Goal: Task Accomplishment & Management: Manage account settings

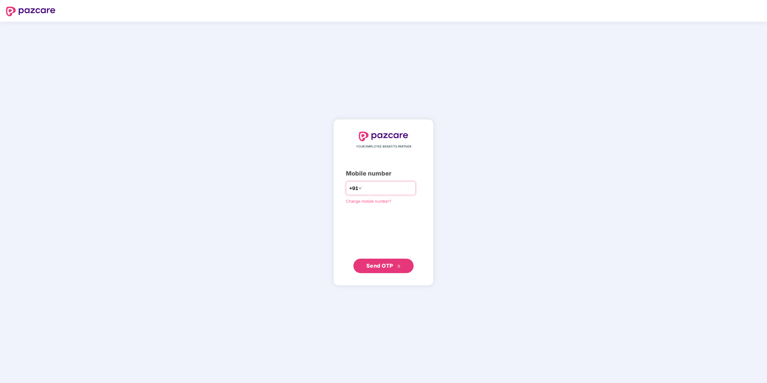
click at [397, 188] on input "number" at bounding box center [387, 188] width 49 height 10
click at [391, 265] on span "Send OTP" at bounding box center [379, 265] width 27 height 6
click at [364, 186] on input "**********" at bounding box center [387, 188] width 49 height 10
click at [363, 188] on input "**********" at bounding box center [387, 188] width 49 height 10
type input "**********"
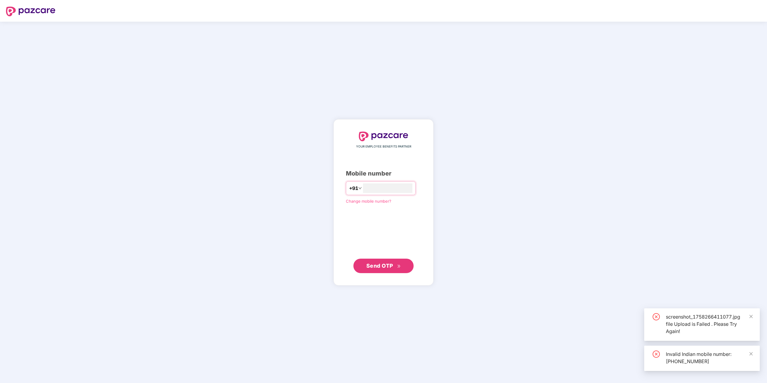
click at [362, 257] on div "**********" at bounding box center [383, 202] width 75 height 141
click at [365, 266] on button "Send OTP" at bounding box center [383, 265] width 60 height 14
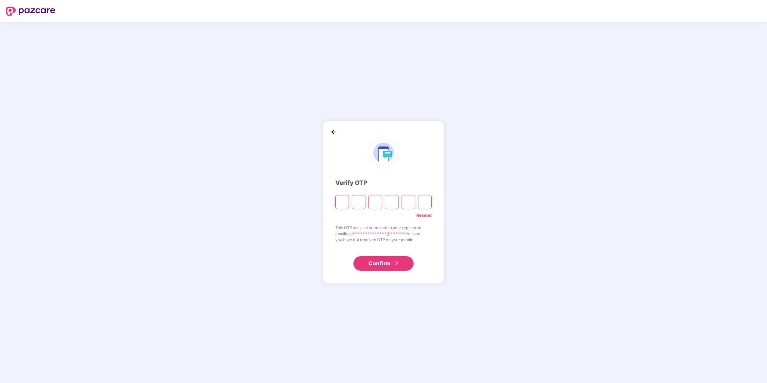
type input "*"
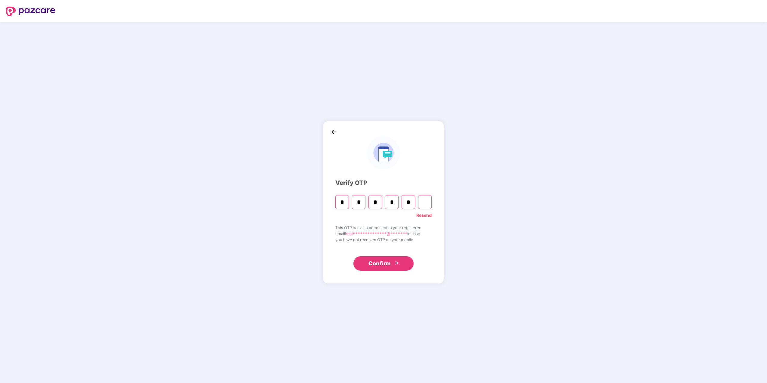
type input "*"
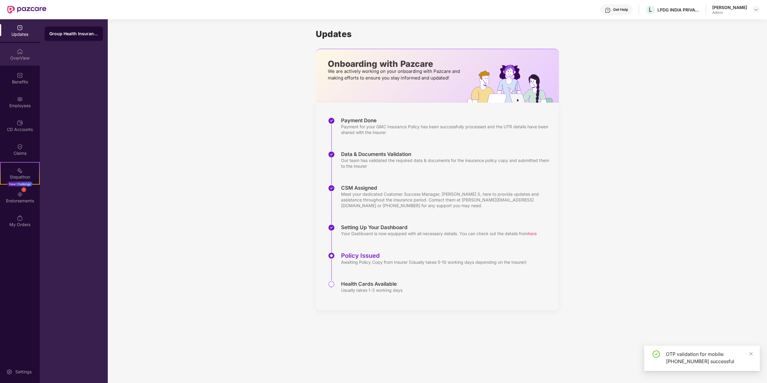
click at [19, 58] on div "OverView" at bounding box center [20, 58] width 40 height 6
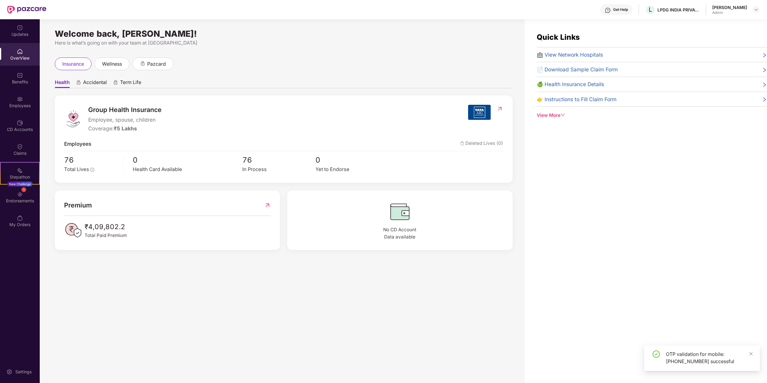
click at [16, 37] on div "Updates" at bounding box center [20, 34] width 40 height 6
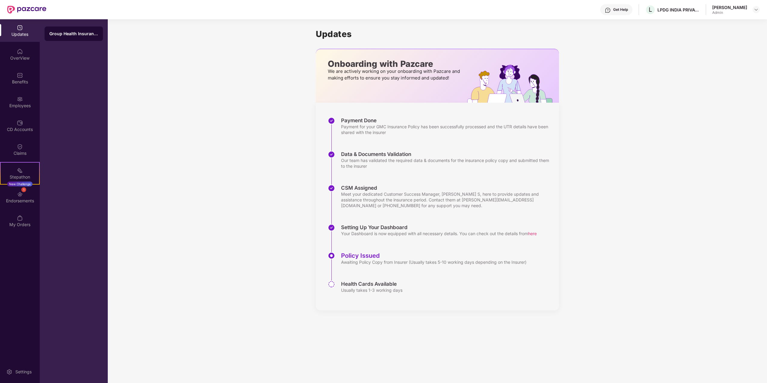
click at [739, 6] on div "[PERSON_NAME]" at bounding box center [729, 8] width 35 height 6
click at [758, 11] on div at bounding box center [755, 9] width 7 height 7
click at [714, 36] on div "Logout" at bounding box center [727, 36] width 78 height 12
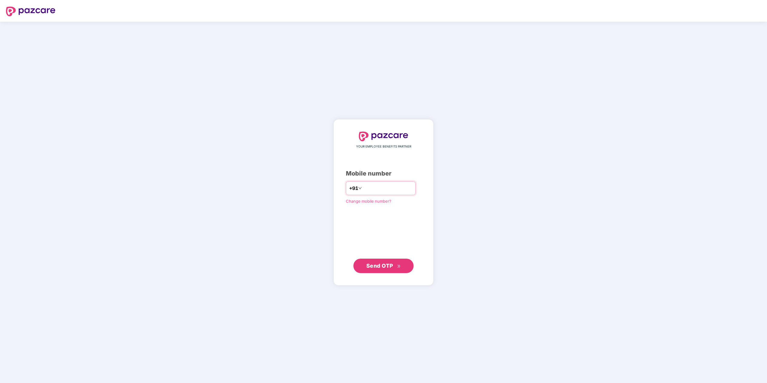
click at [388, 187] on input "number" at bounding box center [387, 188] width 49 height 10
type input "**********"
drag, startPoint x: 359, startPoint y: 187, endPoint x: 377, endPoint y: 189, distance: 18.2
click at [363, 187] on input "**********" at bounding box center [387, 188] width 49 height 10
click at [406, 190] on input "**********" at bounding box center [387, 188] width 49 height 10
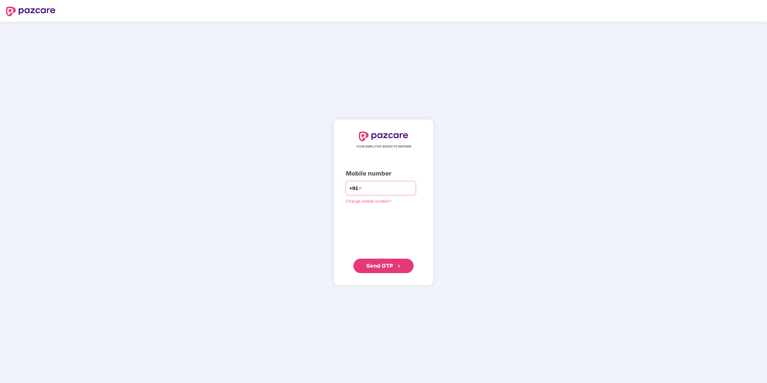
drag, startPoint x: 401, startPoint y: 188, endPoint x: 288, endPoint y: 192, distance: 113.2
click at [289, 192] on div "**********" at bounding box center [383, 202] width 767 height 361
type input "**********"
click at [378, 267] on span "Send OTP" at bounding box center [379, 265] width 27 height 6
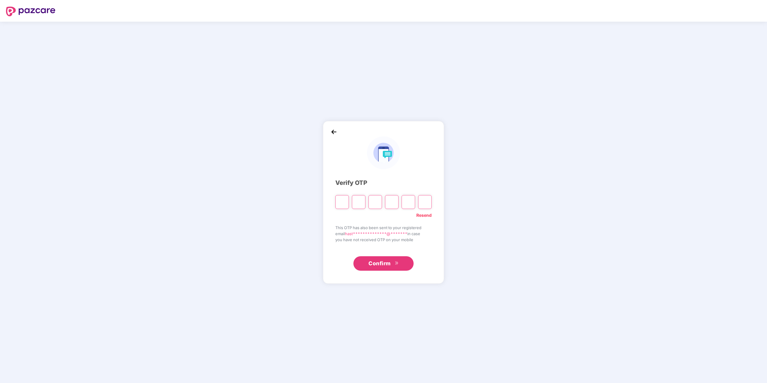
type input "*"
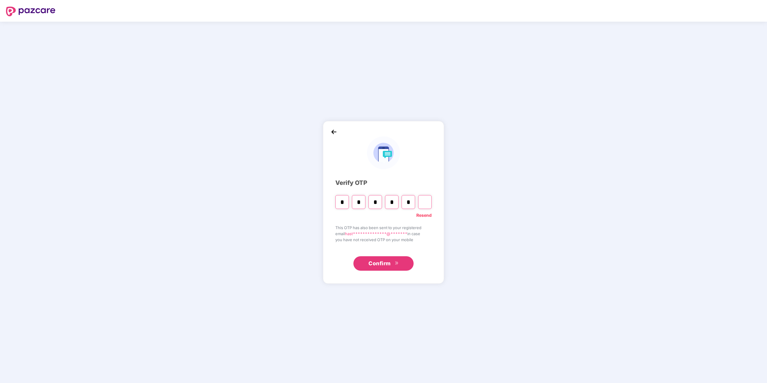
type input "*"
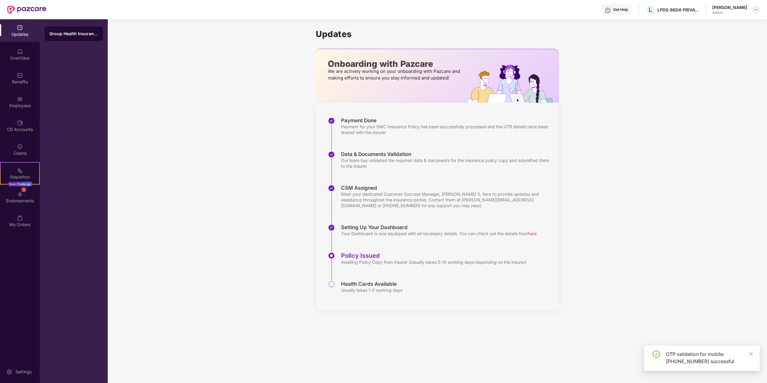
click at [753, 11] on div at bounding box center [755, 9] width 7 height 7
click at [726, 25] on div "Switch to User view" at bounding box center [727, 24] width 78 height 12
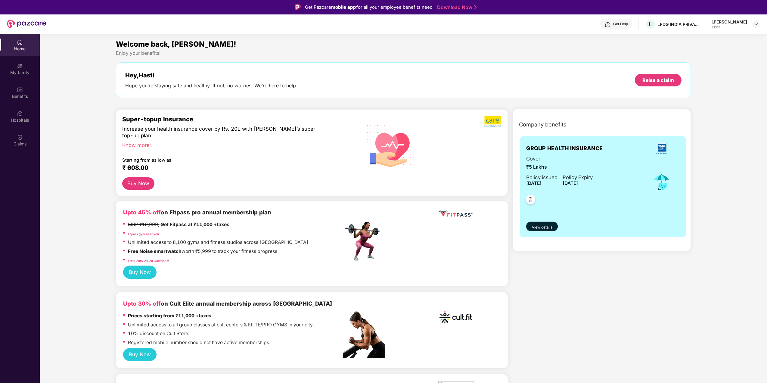
click at [145, 145] on div "Know more" at bounding box center [231, 144] width 218 height 4
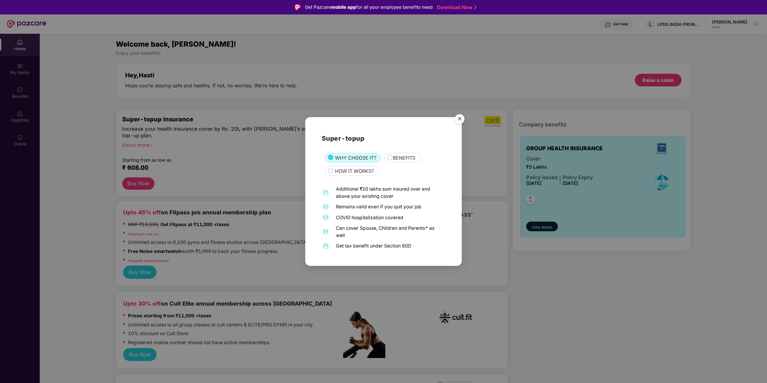
click at [402, 160] on span "BENEFITS" at bounding box center [404, 158] width 23 height 8
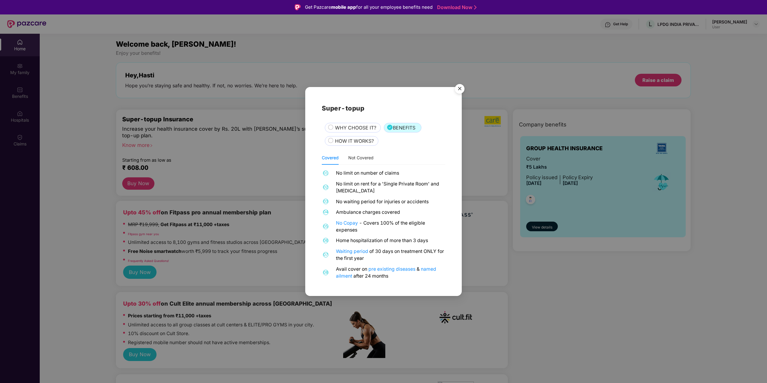
click at [459, 90] on img "Close" at bounding box center [459, 89] width 17 height 17
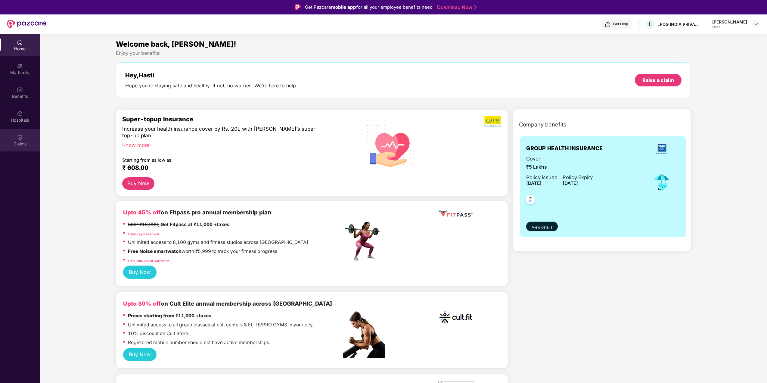
click at [16, 142] on div "Claims" at bounding box center [20, 144] width 40 height 6
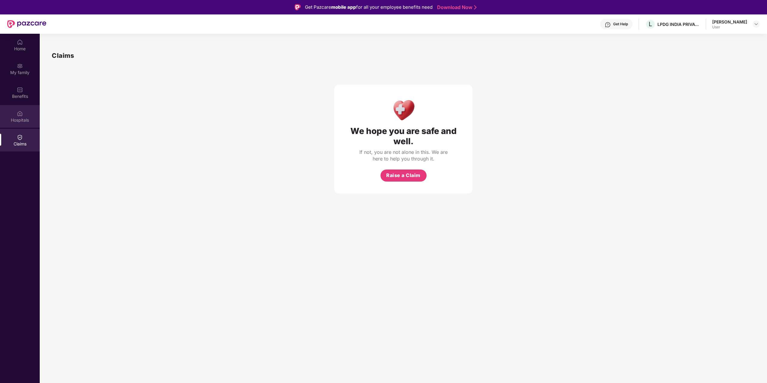
click at [19, 124] on div "Hospitals" at bounding box center [20, 116] width 40 height 23
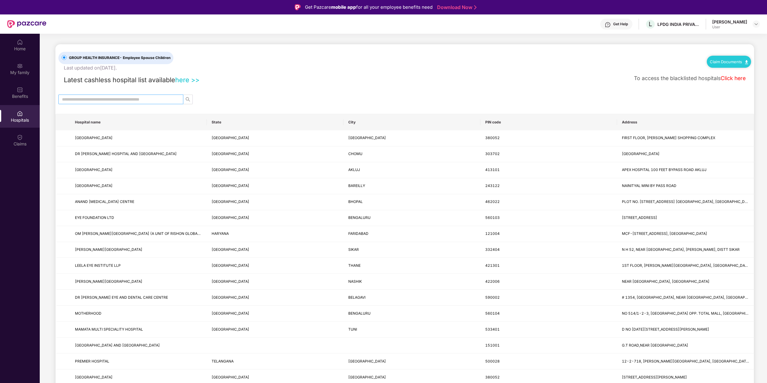
click at [116, 94] on span at bounding box center [120, 99] width 125 height 10
click at [118, 104] on span at bounding box center [120, 99] width 125 height 10
click at [121, 100] on input "text" at bounding box center [118, 99] width 113 height 7
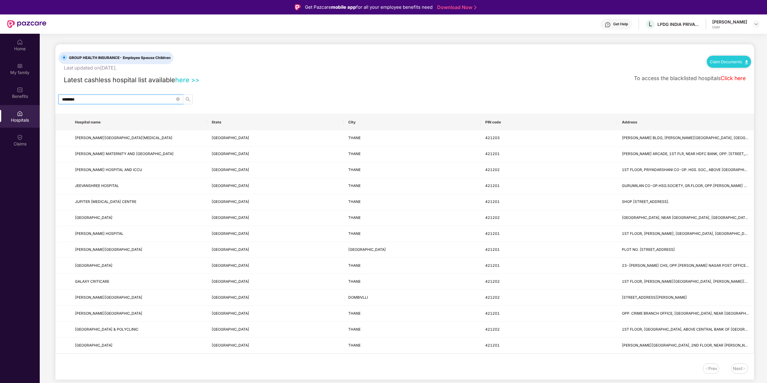
click at [189, 100] on icon "search" at bounding box center [187, 99] width 5 height 5
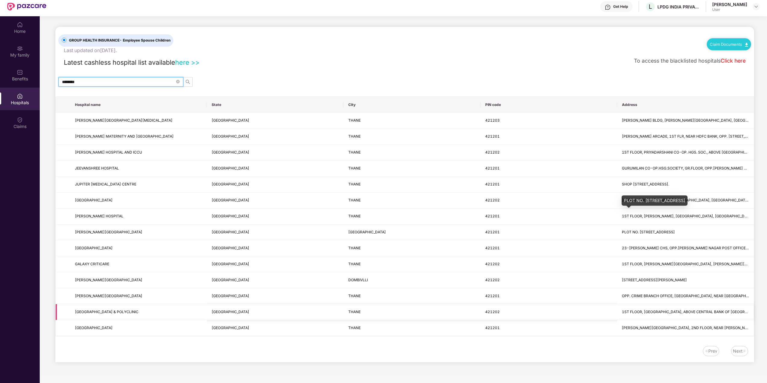
scroll to position [34, 0]
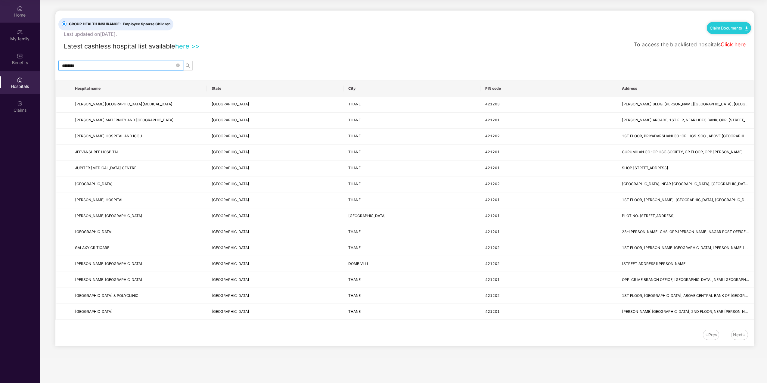
type input "********"
click at [11, 13] on div "Home" at bounding box center [20, 15] width 40 height 6
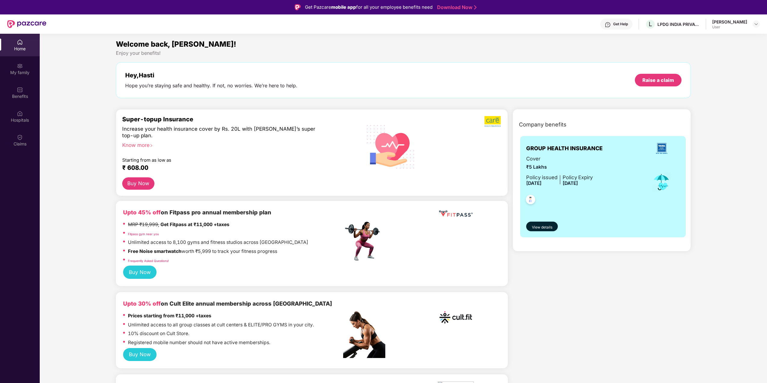
click at [733, 23] on div "[PERSON_NAME]" at bounding box center [729, 22] width 35 height 6
click at [751, 24] on div "[PERSON_NAME] User" at bounding box center [736, 24] width 48 height 11
click at [757, 27] on div at bounding box center [755, 23] width 7 height 7
click at [707, 39] on div "Switch to admin view" at bounding box center [727, 38] width 78 height 12
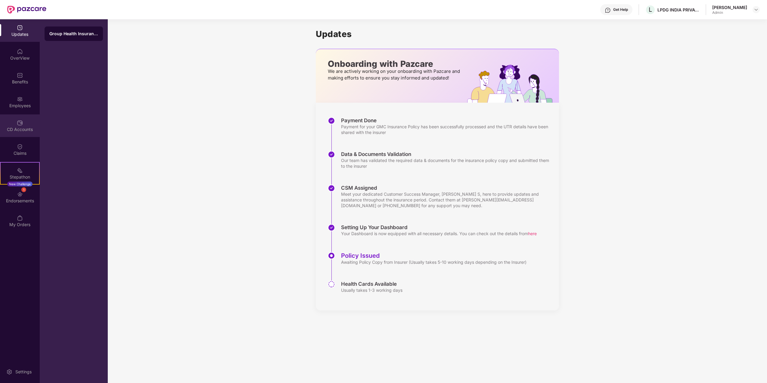
click at [21, 131] on div "CD Accounts" at bounding box center [20, 129] width 40 height 6
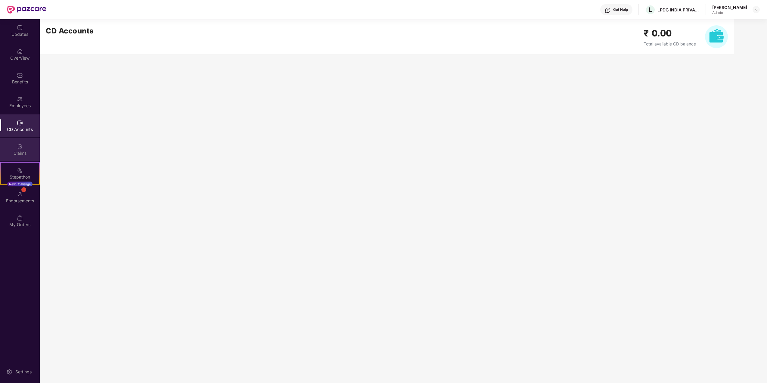
click at [18, 146] on img at bounding box center [20, 147] width 6 height 6
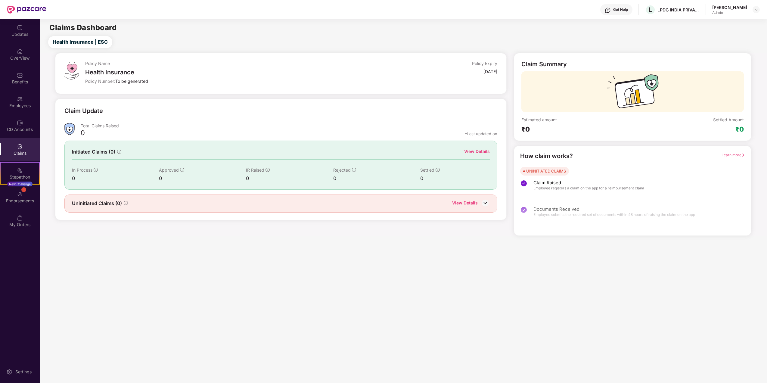
click at [482, 152] on div "View Details" at bounding box center [477, 151] width 26 height 7
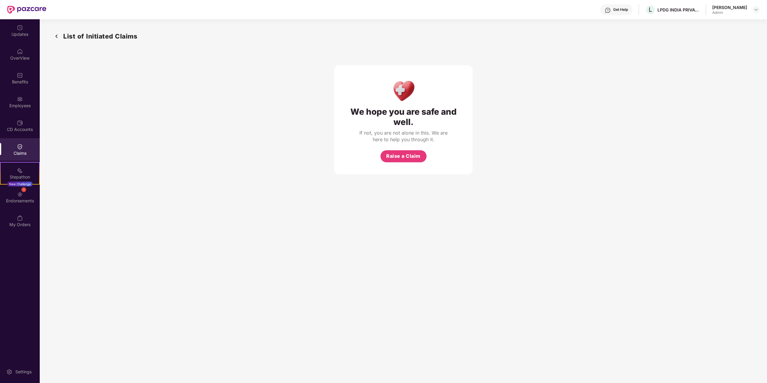
click at [18, 152] on div "Claims" at bounding box center [20, 153] width 40 height 6
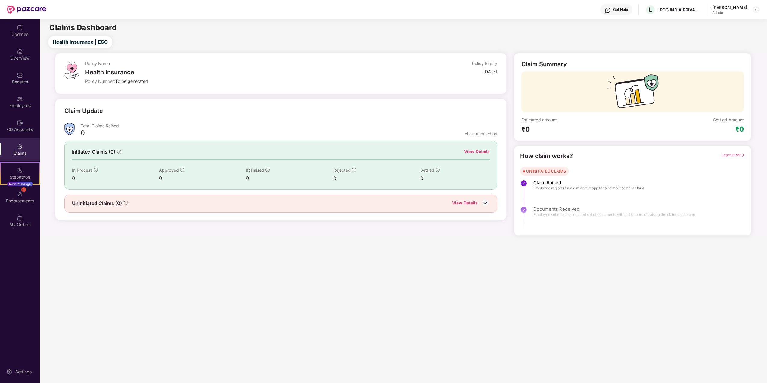
click at [481, 204] on img at bounding box center [485, 202] width 9 height 9
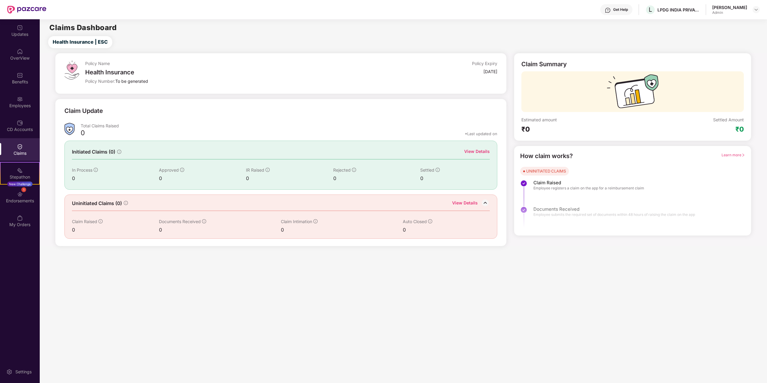
click at [474, 205] on div "View Details" at bounding box center [465, 204] width 26 height 8
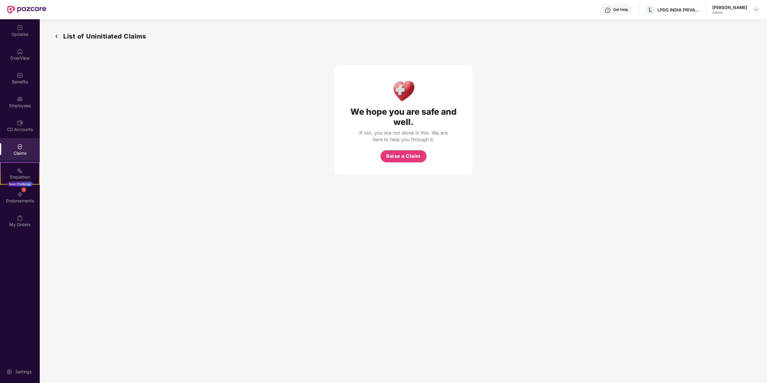
click at [474, 205] on section "List of Uninitiated Claims We hope you are safe and well. If not, you are not a…" at bounding box center [403, 210] width 727 height 383
click at [26, 104] on div "Employees" at bounding box center [20, 106] width 40 height 6
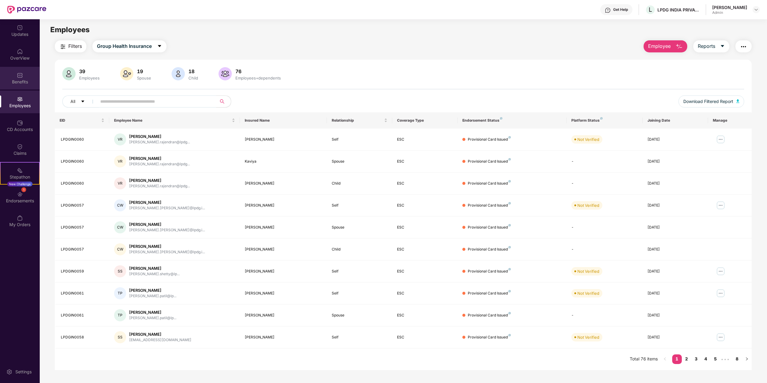
click at [23, 82] on div "Benefits" at bounding box center [20, 82] width 40 height 6
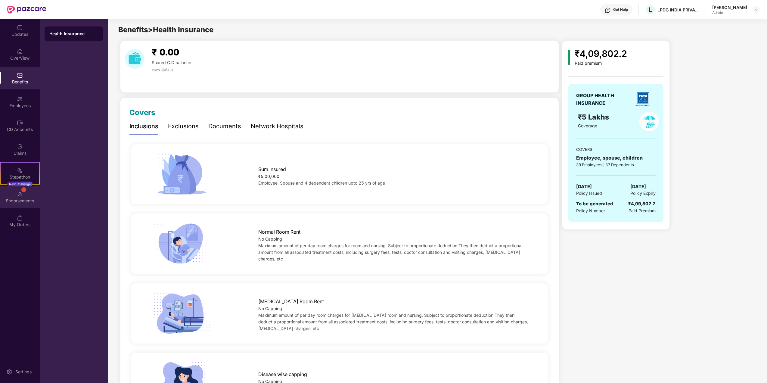
click at [20, 198] on div "Endorsements" at bounding box center [20, 201] width 40 height 6
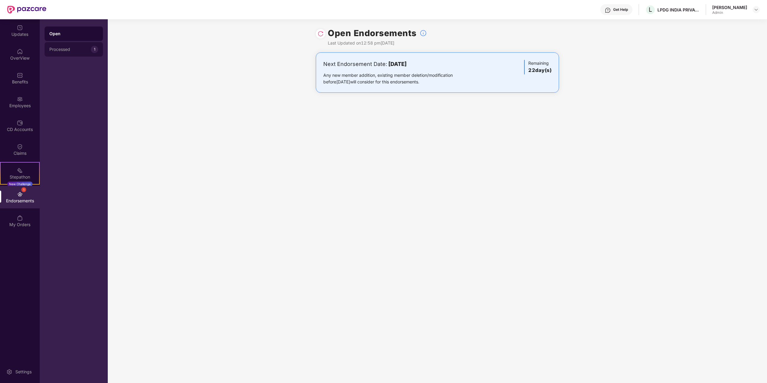
click at [62, 51] on div "Processed" at bounding box center [70, 49] width 42 height 5
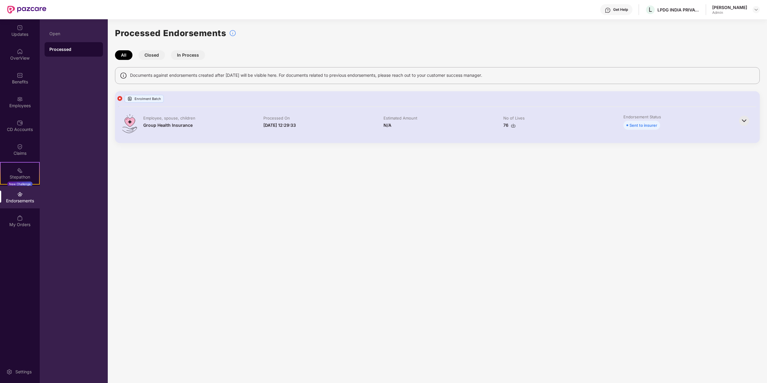
click at [177, 53] on button "In Process" at bounding box center [188, 55] width 34 height 10
click at [746, 124] on img at bounding box center [743, 120] width 13 height 13
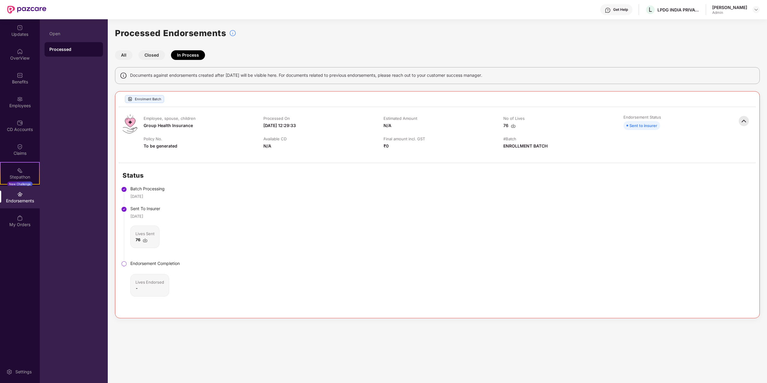
click at [129, 55] on button "All" at bounding box center [123, 55] width 17 height 10
click at [24, 32] on div "Updates" at bounding box center [20, 34] width 40 height 6
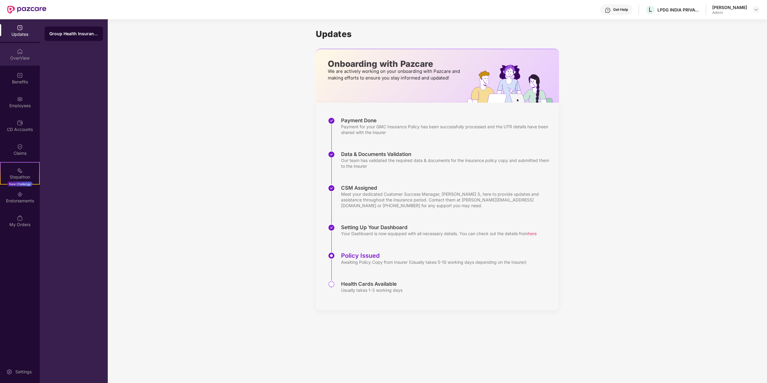
click at [19, 60] on div "OverView" at bounding box center [20, 58] width 40 height 6
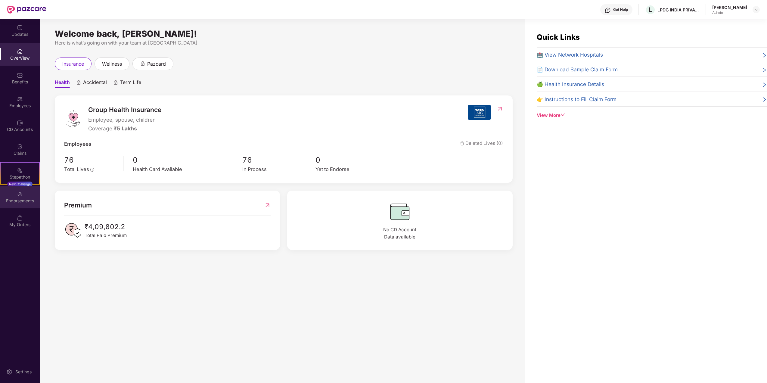
click at [21, 199] on div "Endorsements" at bounding box center [20, 201] width 40 height 6
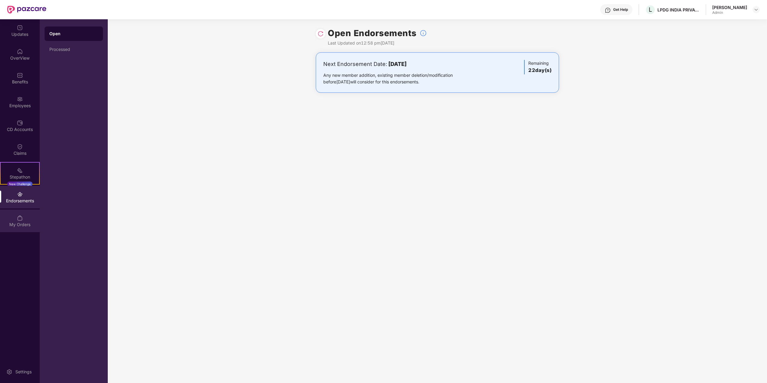
click at [19, 219] on img at bounding box center [20, 218] width 6 height 6
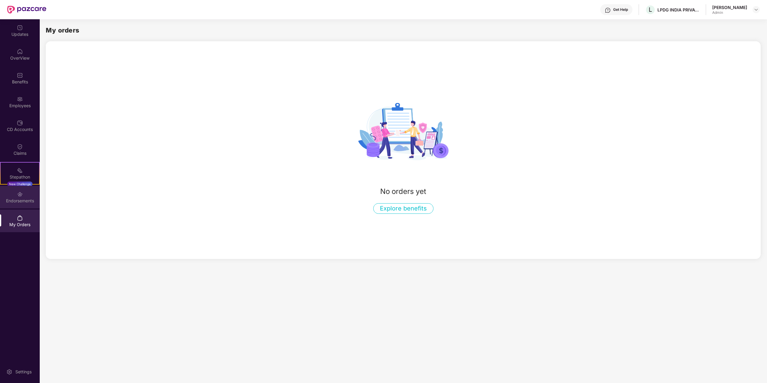
click at [17, 205] on div "Endorsements" at bounding box center [20, 197] width 40 height 23
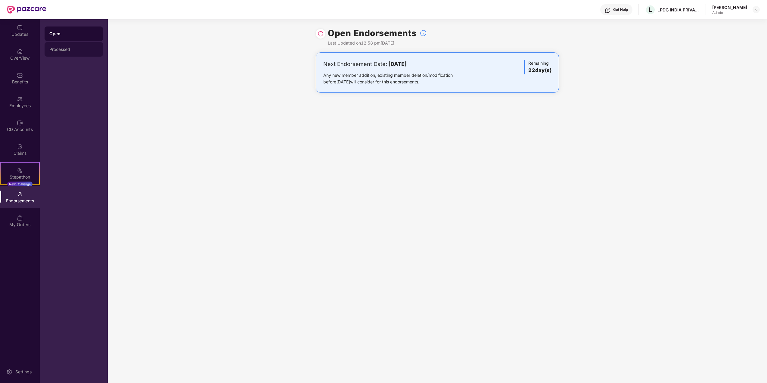
click at [53, 53] on div "Processed" at bounding box center [74, 49] width 58 height 14
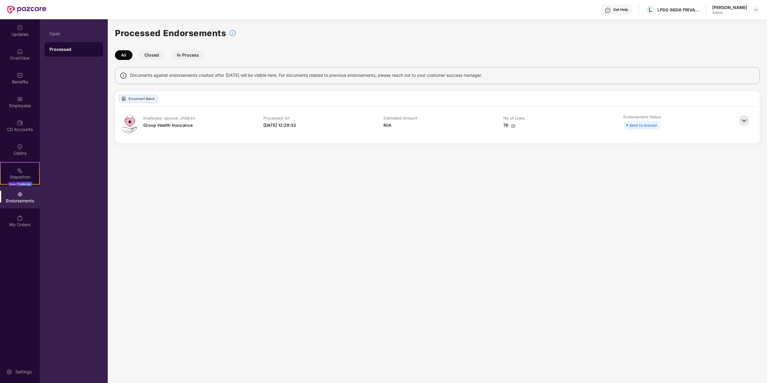
click at [744, 123] on img at bounding box center [743, 120] width 13 height 13
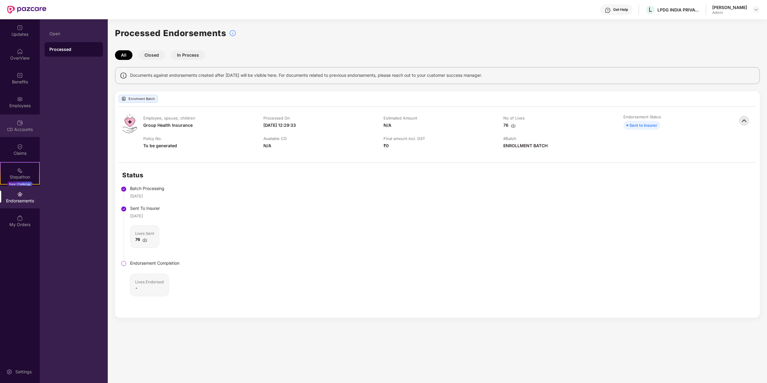
click at [16, 133] on div "CD Accounts" at bounding box center [20, 125] width 40 height 23
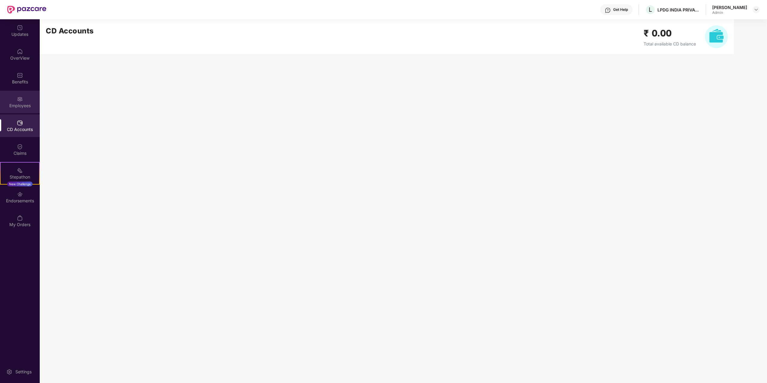
click at [22, 101] on img at bounding box center [20, 99] width 6 height 6
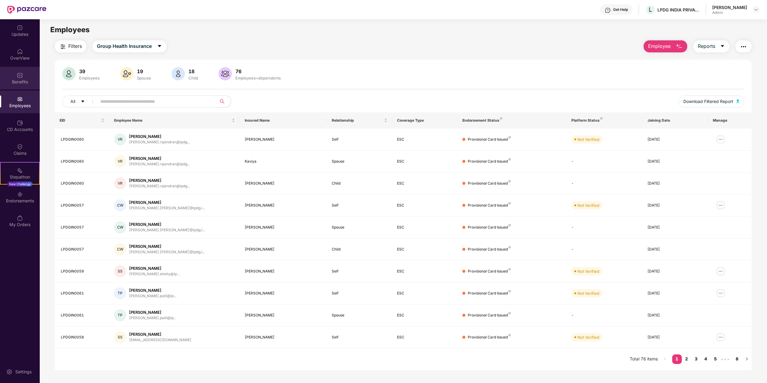
click at [22, 88] on div "Benefits" at bounding box center [20, 78] width 40 height 23
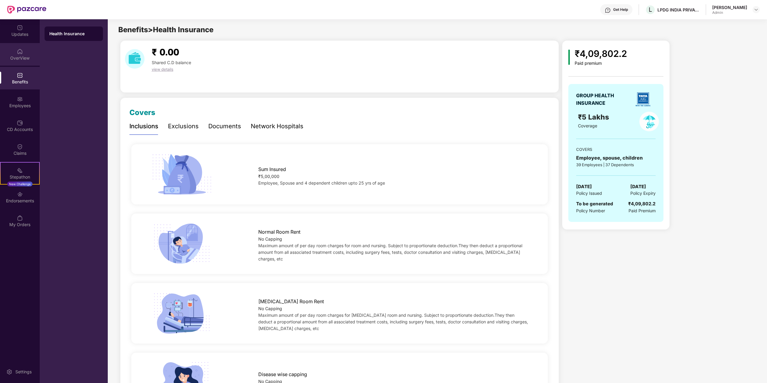
click at [29, 58] on div "OverView" at bounding box center [20, 58] width 40 height 6
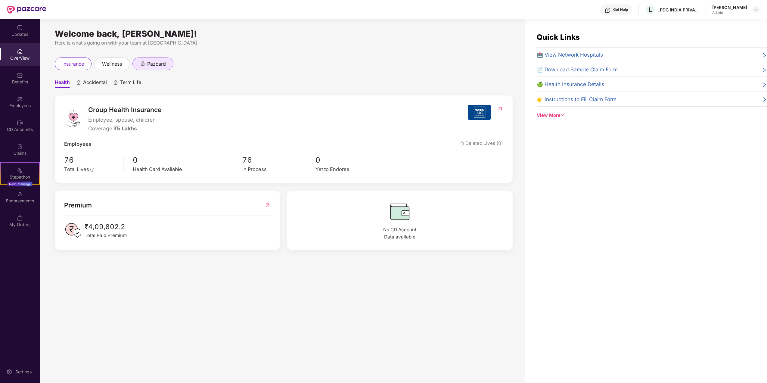
click at [146, 70] on div "pazcard" at bounding box center [152, 63] width 41 height 13
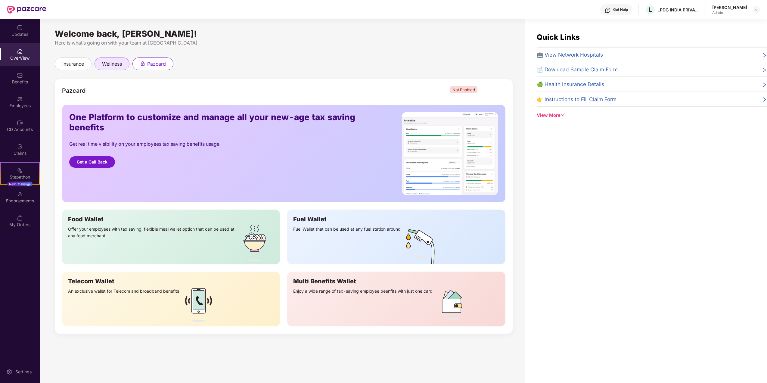
click at [101, 64] on div "wellness" at bounding box center [111, 63] width 35 height 13
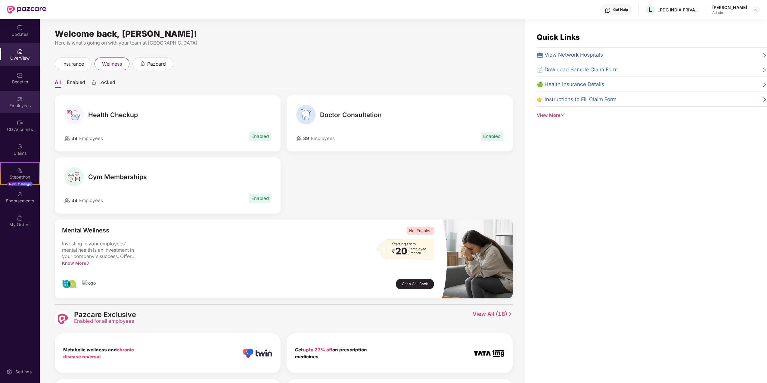
click at [22, 104] on div "Employees" at bounding box center [20, 106] width 40 height 6
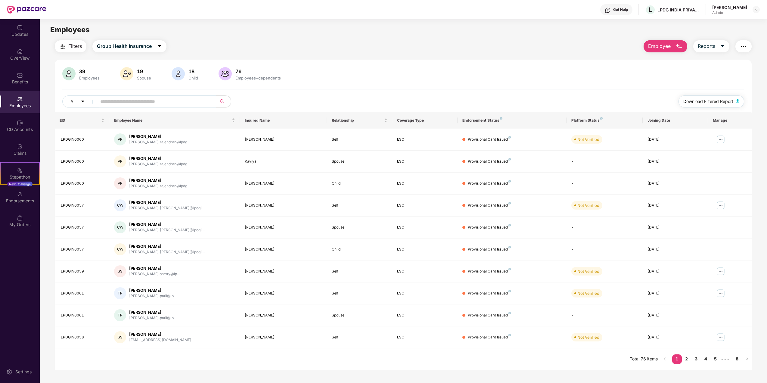
click at [732, 101] on span "Download Filtered Report" at bounding box center [708, 101] width 50 height 7
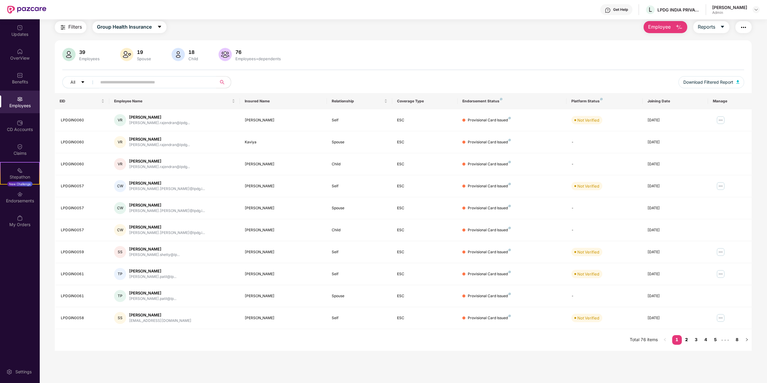
click at [683, 340] on link "2" at bounding box center [687, 339] width 10 height 9
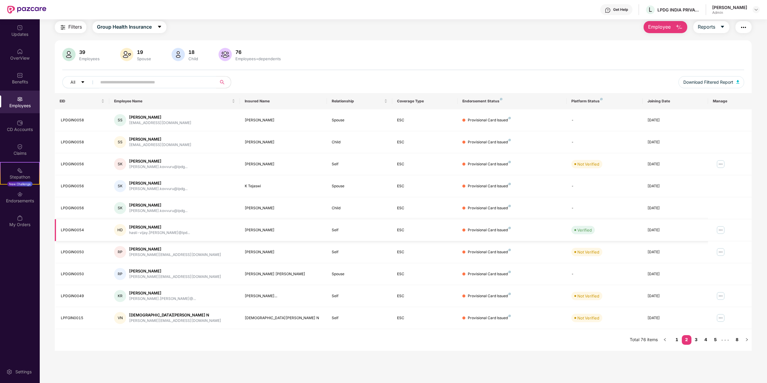
click at [722, 234] on img at bounding box center [721, 230] width 10 height 10
click at [134, 235] on div "hasti-vijay.[PERSON_NAME]@lpd..." at bounding box center [159, 233] width 61 height 6
click at [404, 235] on td "ESC" at bounding box center [424, 230] width 65 height 22
